Goal: Task Accomplishment & Management: Use online tool/utility

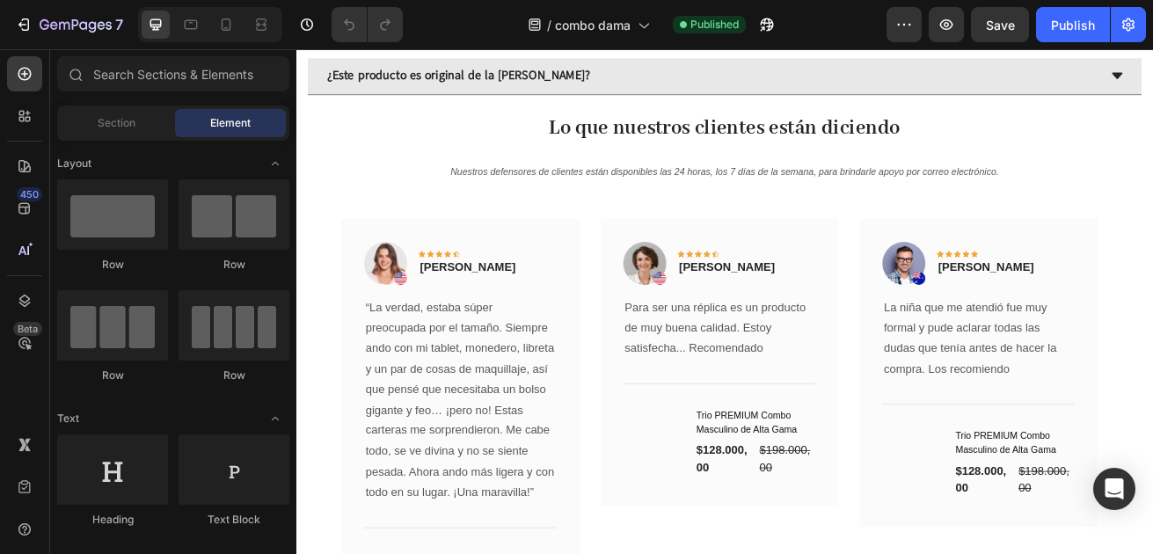
scroll to position [3340, 0]
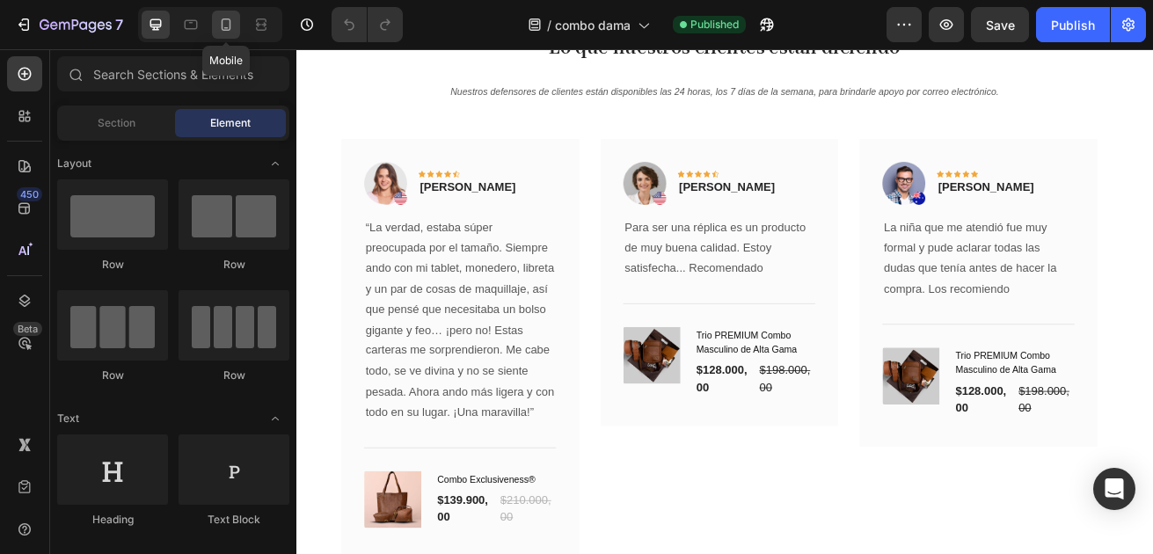
drag, startPoint x: 228, startPoint y: 28, endPoint x: 223, endPoint y: 20, distance: 9.1
click at [225, 25] on icon at bounding box center [226, 25] width 18 height 18
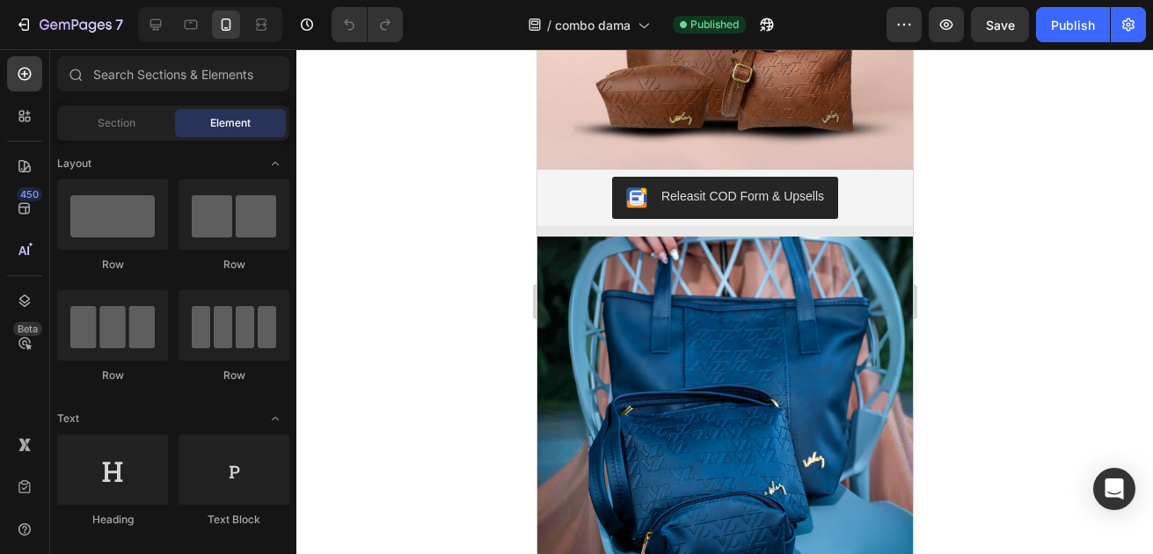
scroll to position [1595, 0]
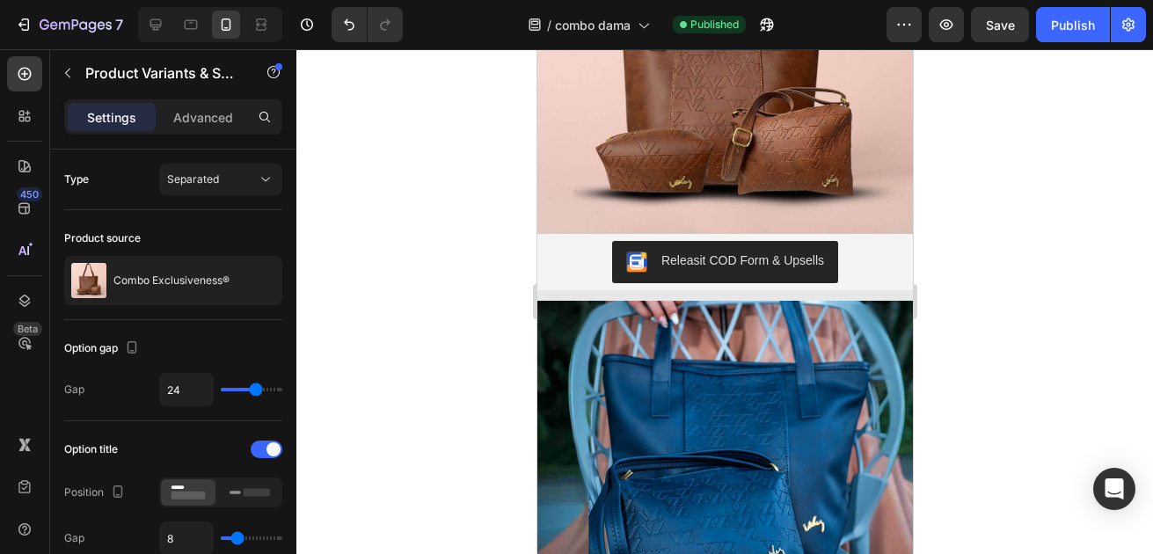
radio input "true"
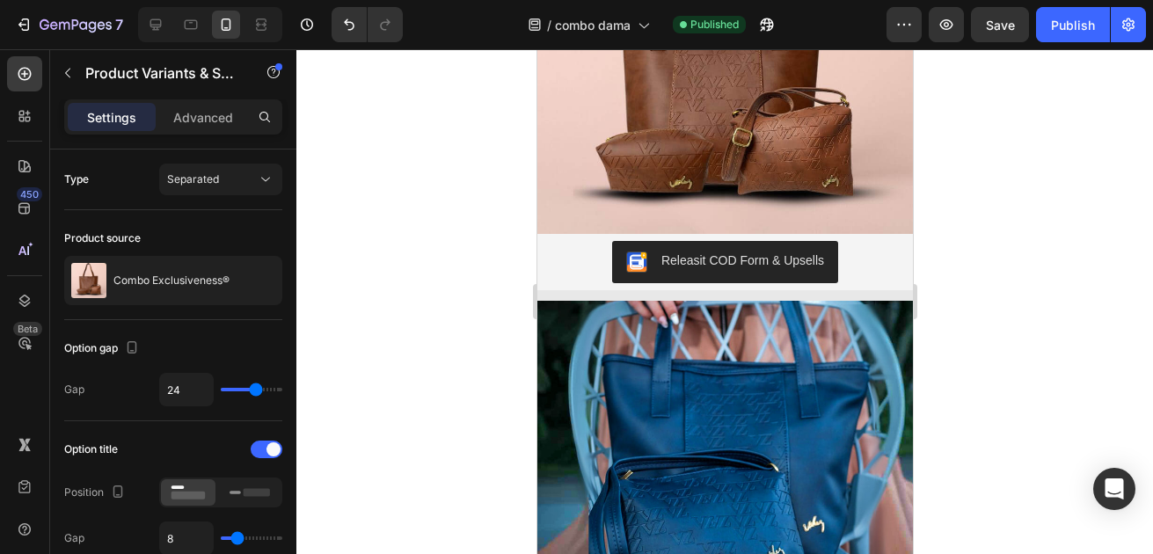
radio input "true"
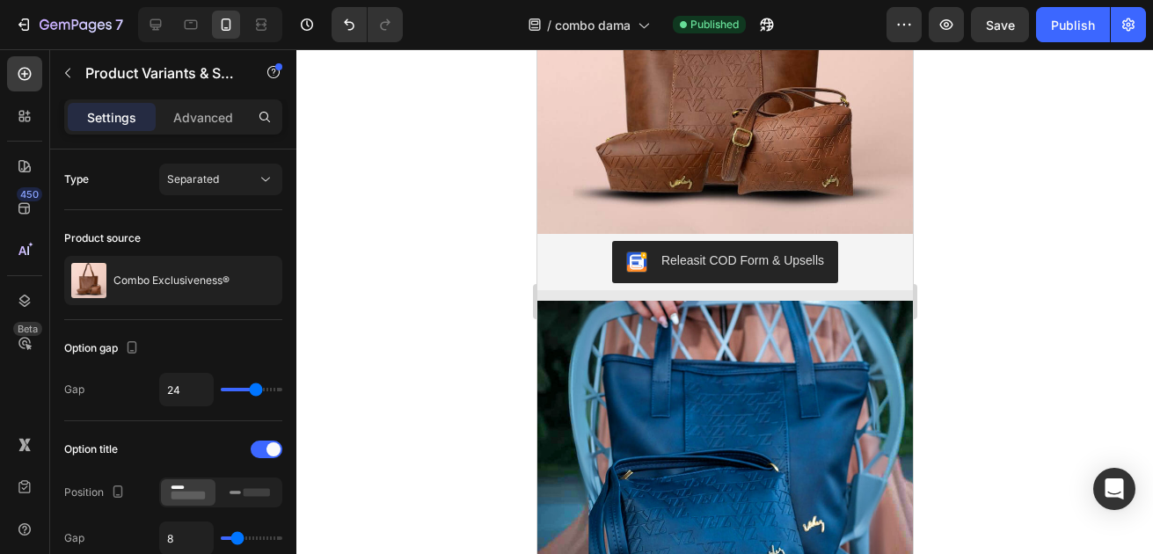
radio input "true"
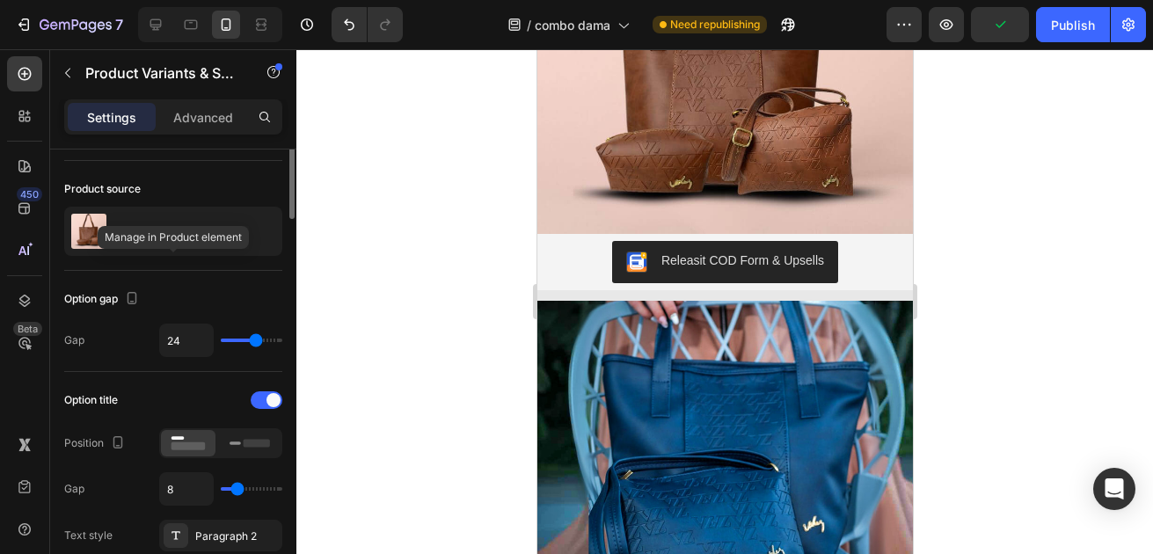
scroll to position [0, 0]
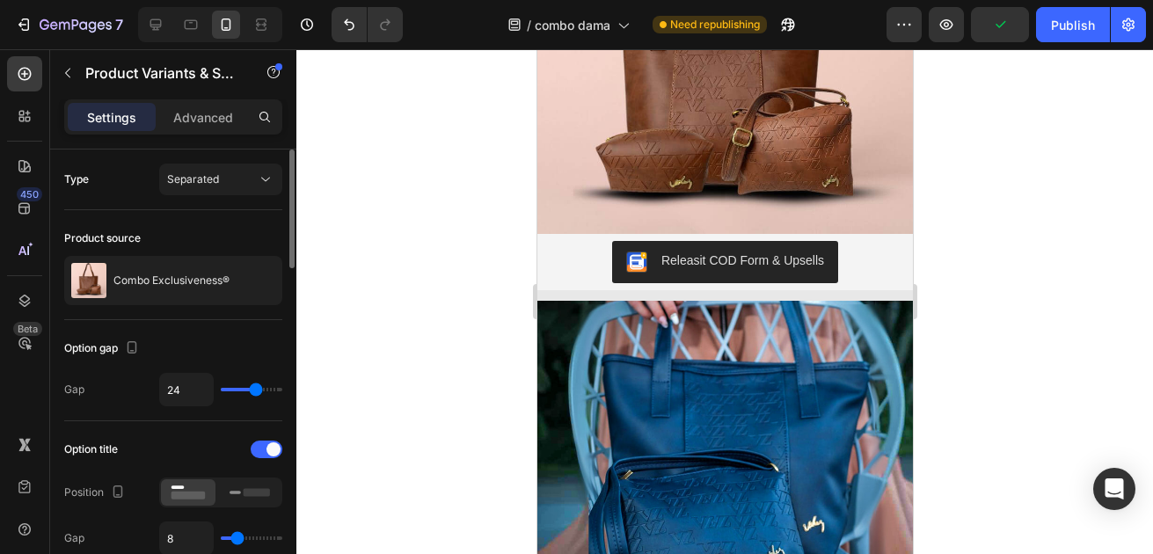
click at [980, 157] on div at bounding box center [724, 301] width 857 height 505
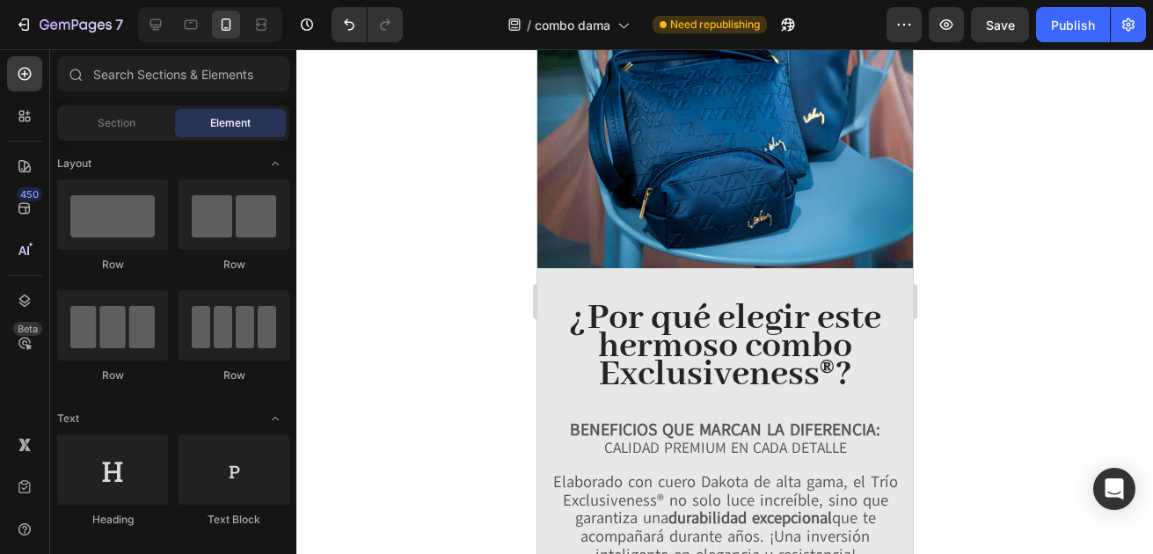
scroll to position [1106, 0]
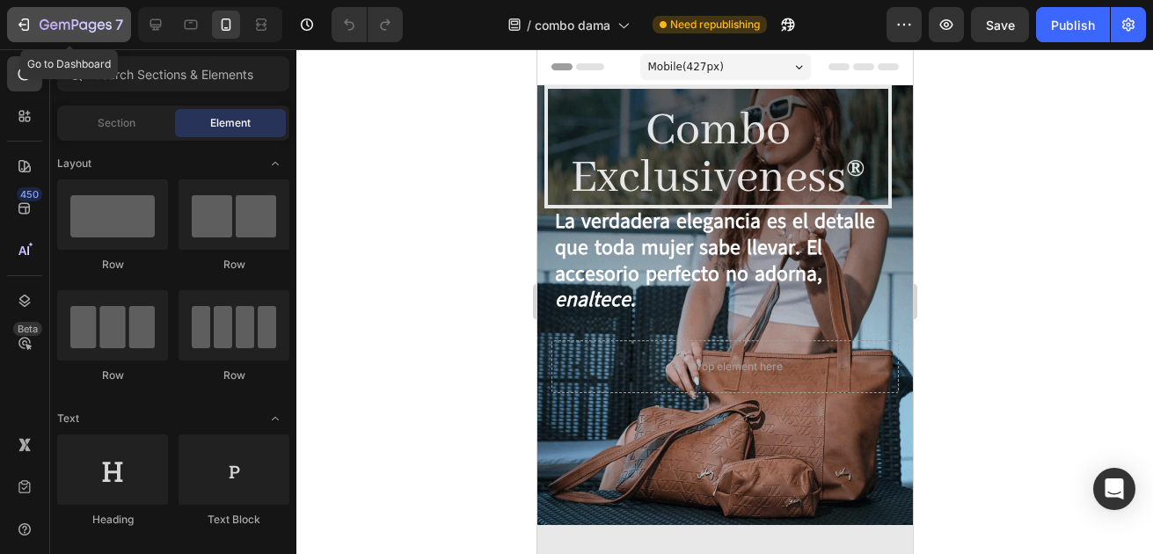
click at [33, 28] on div "7" at bounding box center [69, 24] width 108 height 21
